Goal: Transaction & Acquisition: Purchase product/service

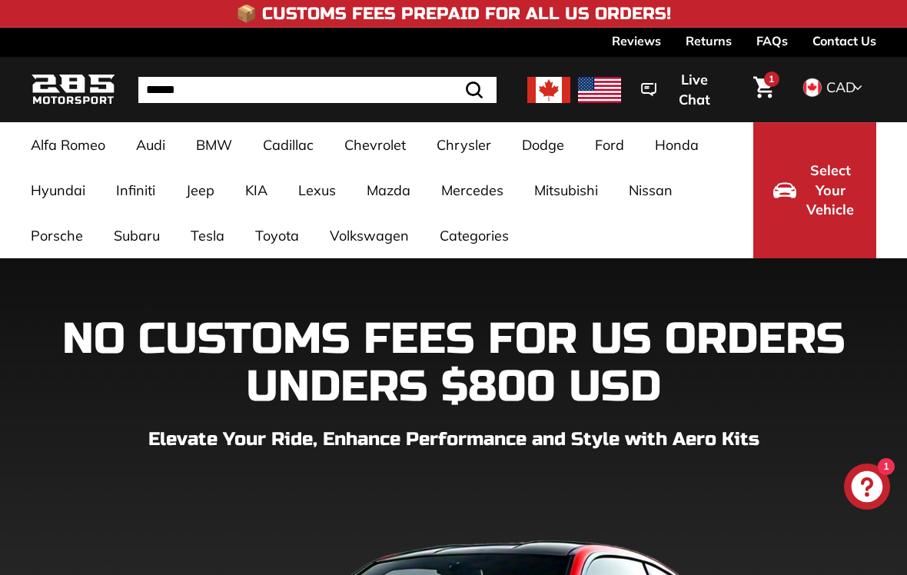
click at [442, 390] on link "Q3-SQ3-RSQ3 8U Facelift [[DATE]-[DATE]]" at bounding box center [446, 379] width 132 height 43
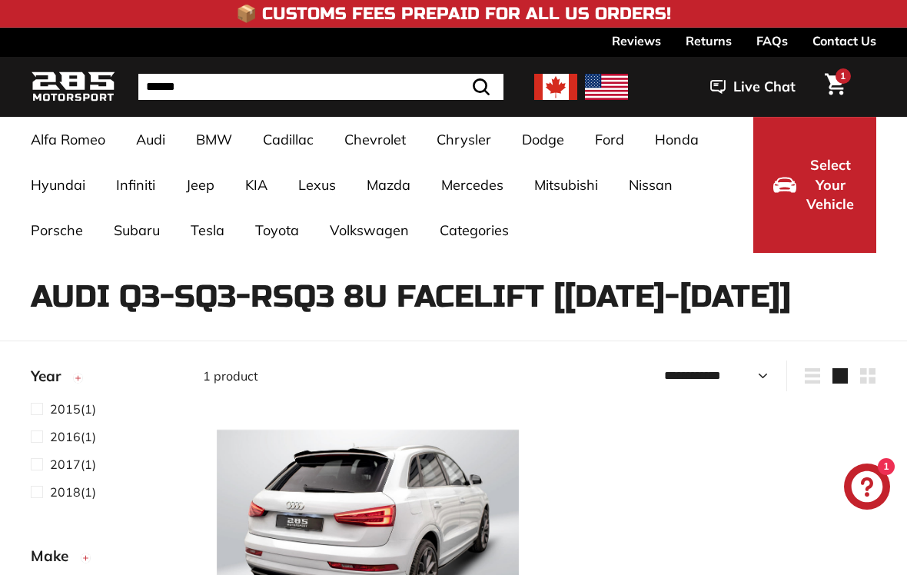
select select "**********"
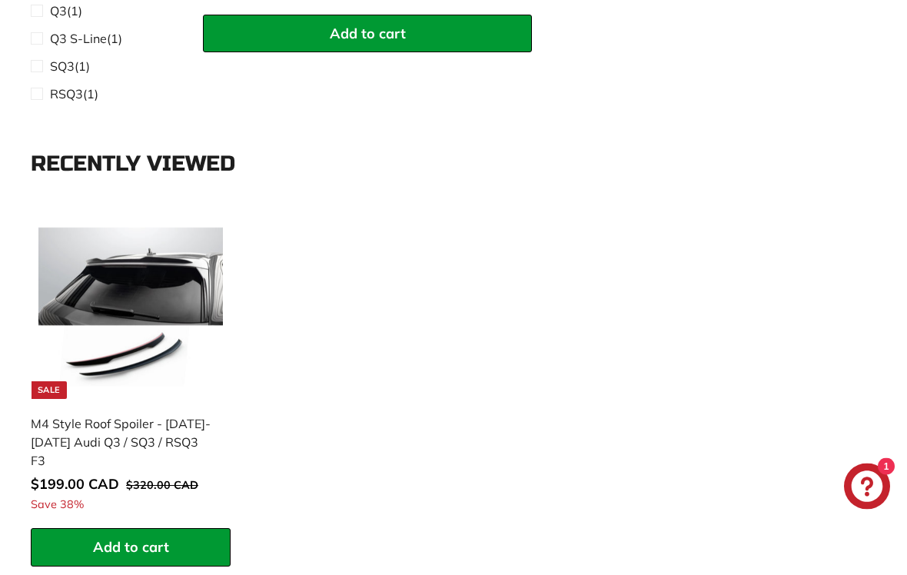
scroll to position [802, 0]
click at [131, 538] on span "Add to cart" at bounding box center [131, 547] width 76 height 18
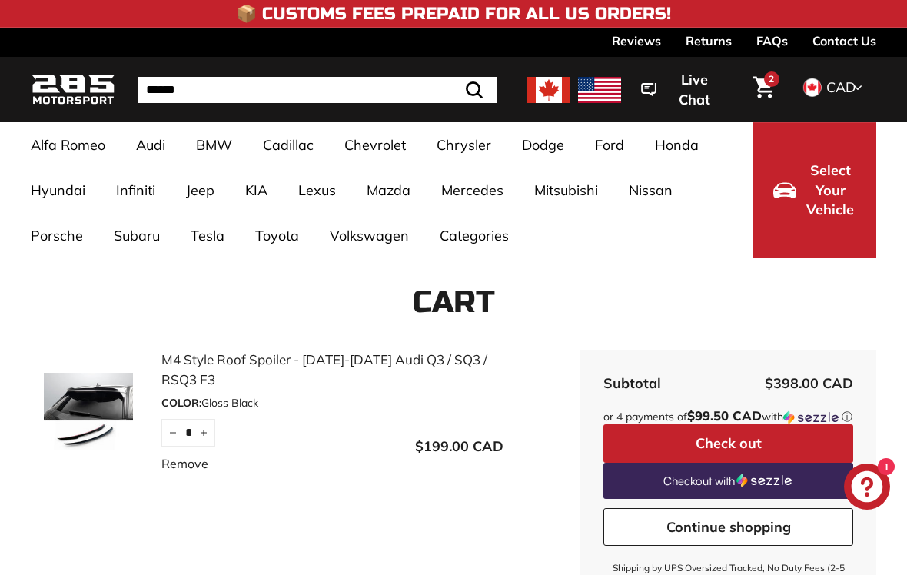
click at [771, 79] on span "2" at bounding box center [771, 79] width 5 height 12
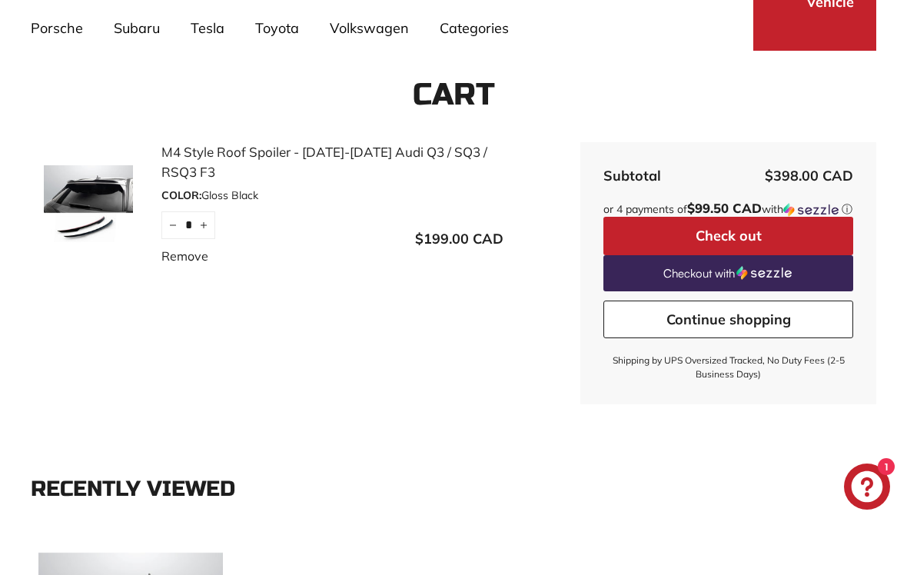
scroll to position [205, 0]
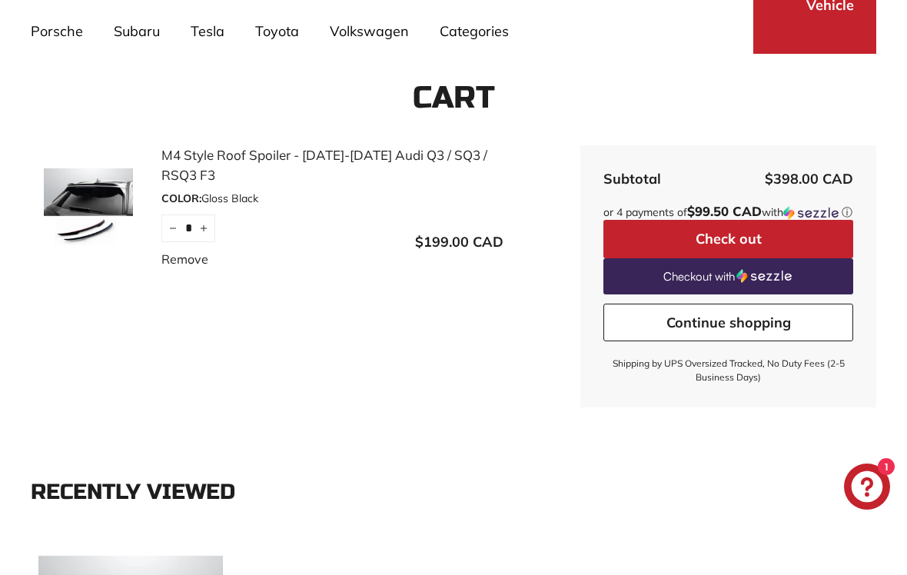
click at [172, 221] on button "−" at bounding box center [173, 229] width 23 height 28
type input "*"
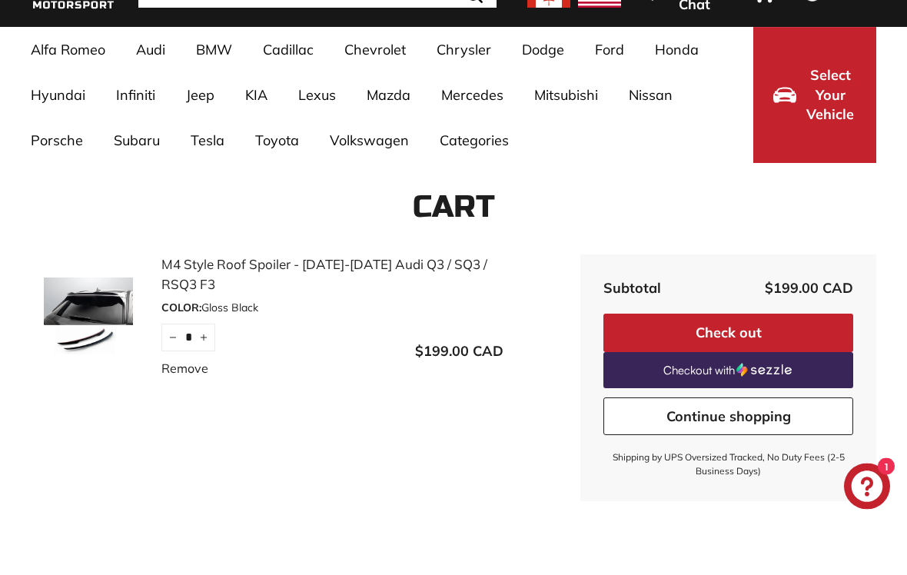
scroll to position [93, 0]
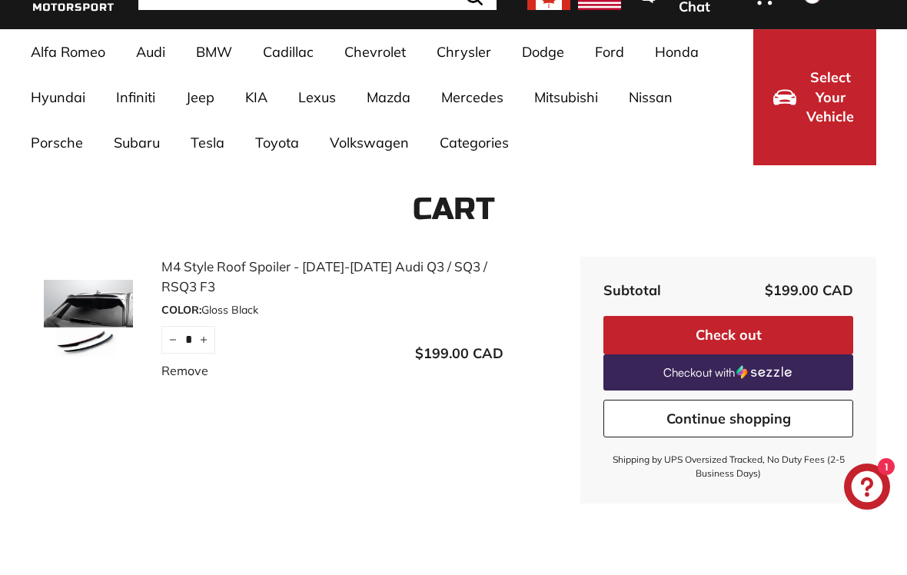
click at [711, 331] on button "Check out" at bounding box center [729, 335] width 250 height 38
